Goal: Task Accomplishment & Management: Use online tool/utility

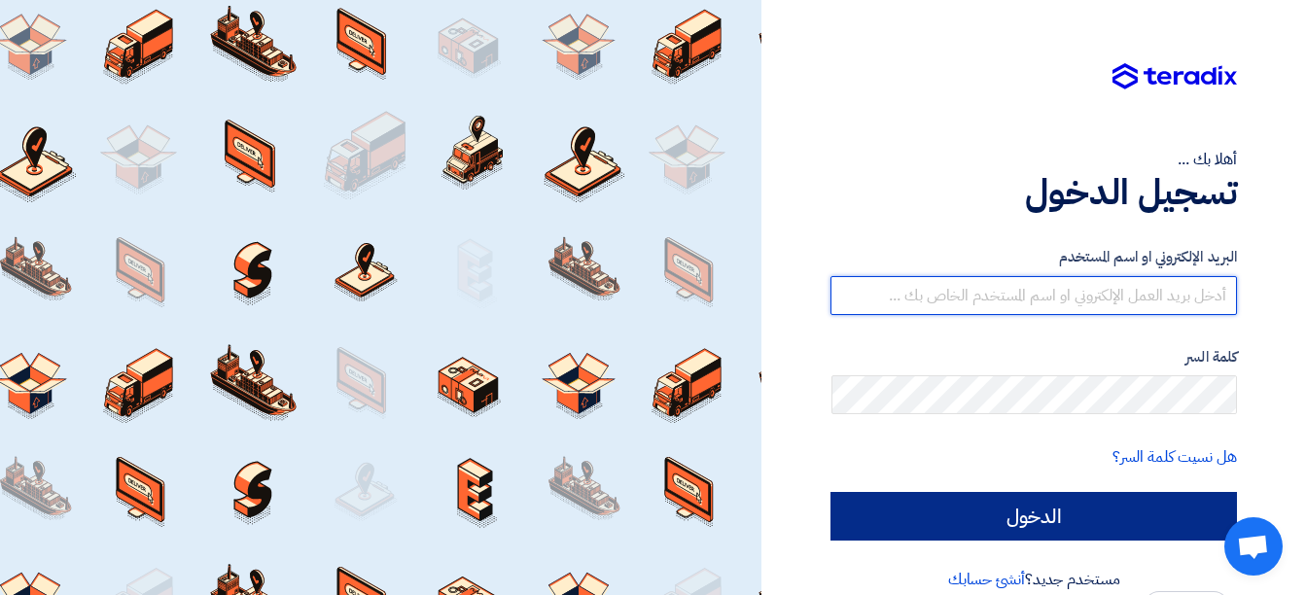
type input "[EMAIL_ADDRESS][DOMAIN_NAME]"
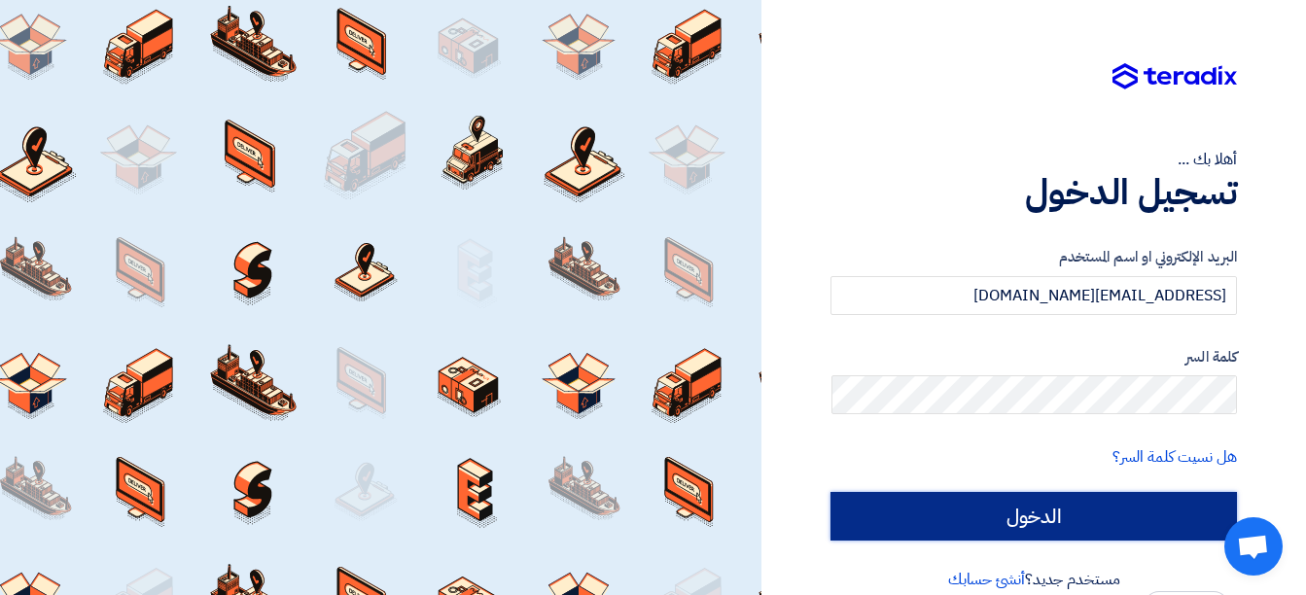
click at [1132, 520] on input "الدخول" at bounding box center [1034, 516] width 407 height 49
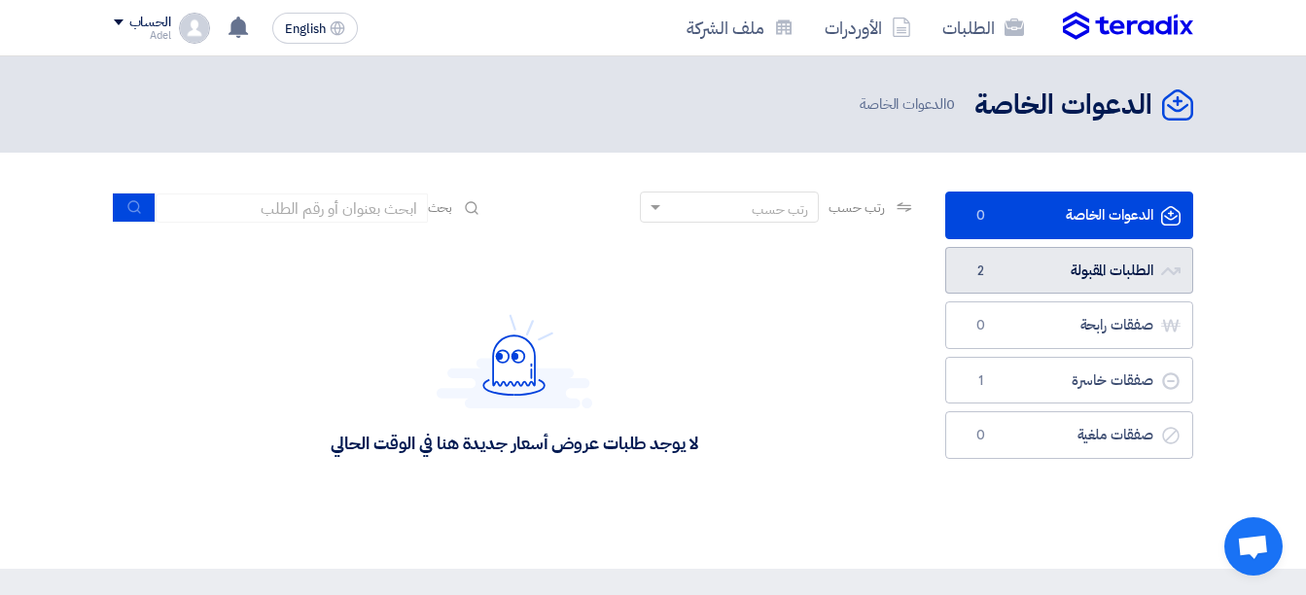
click at [1106, 260] on link "الطلبات المقبولة الطلبات المقبولة 2" at bounding box center [1069, 271] width 248 height 48
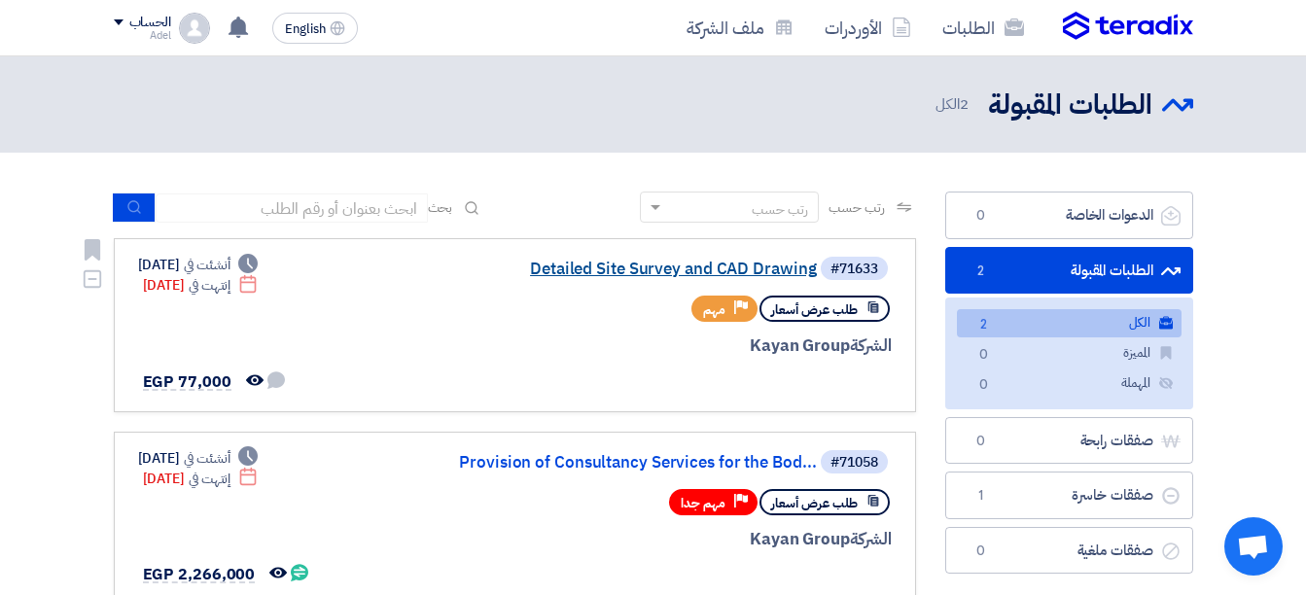
click at [703, 269] on link "Detailed Site Survey and CAD Drawing" at bounding box center [622, 270] width 389 height 18
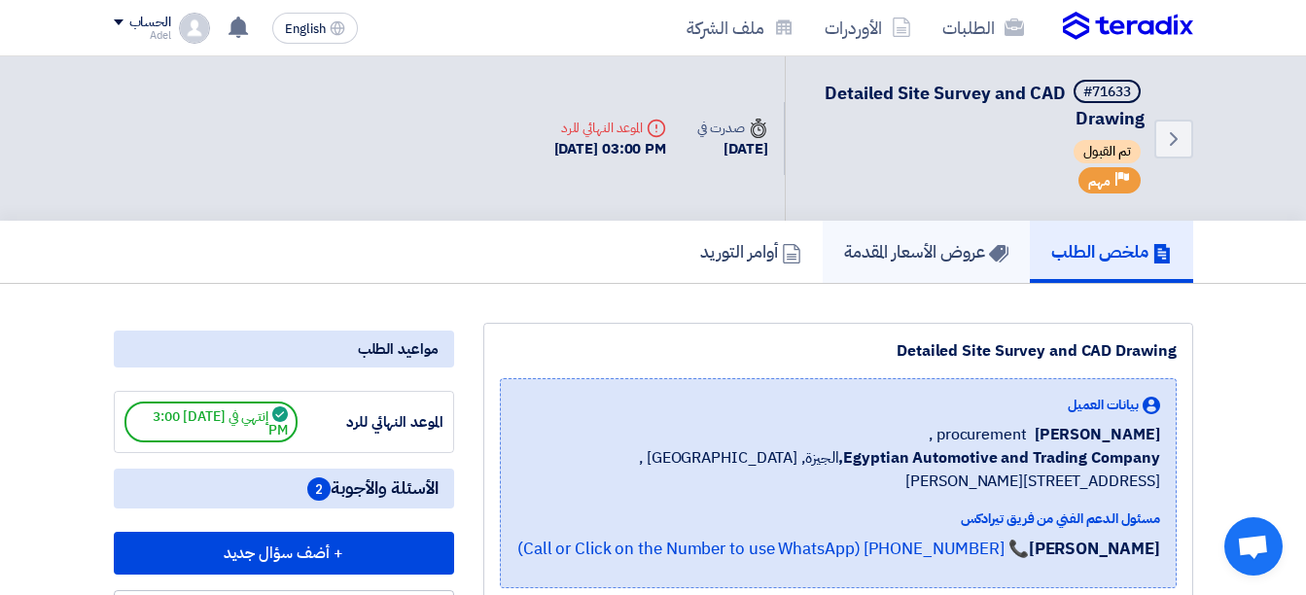
click at [921, 242] on h5 "عروض الأسعار المقدمة" at bounding box center [926, 251] width 164 height 22
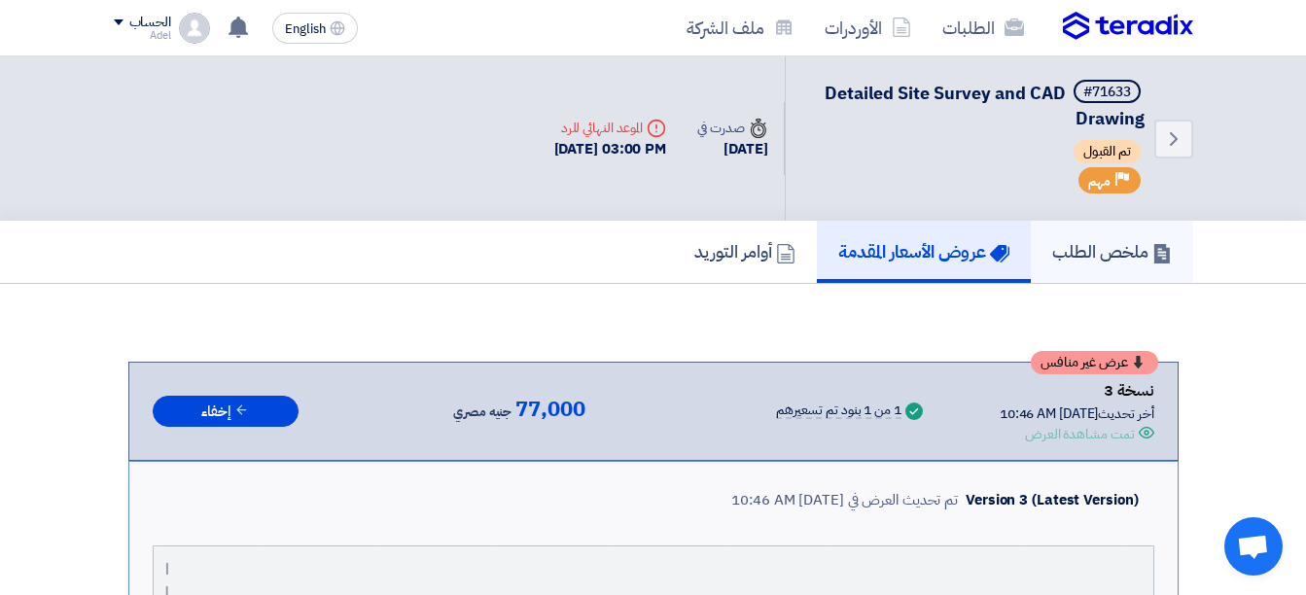
click at [1103, 262] on h5 "ملخص الطلب" at bounding box center [1112, 251] width 120 height 22
